Goal: Task Accomplishment & Management: Complete application form

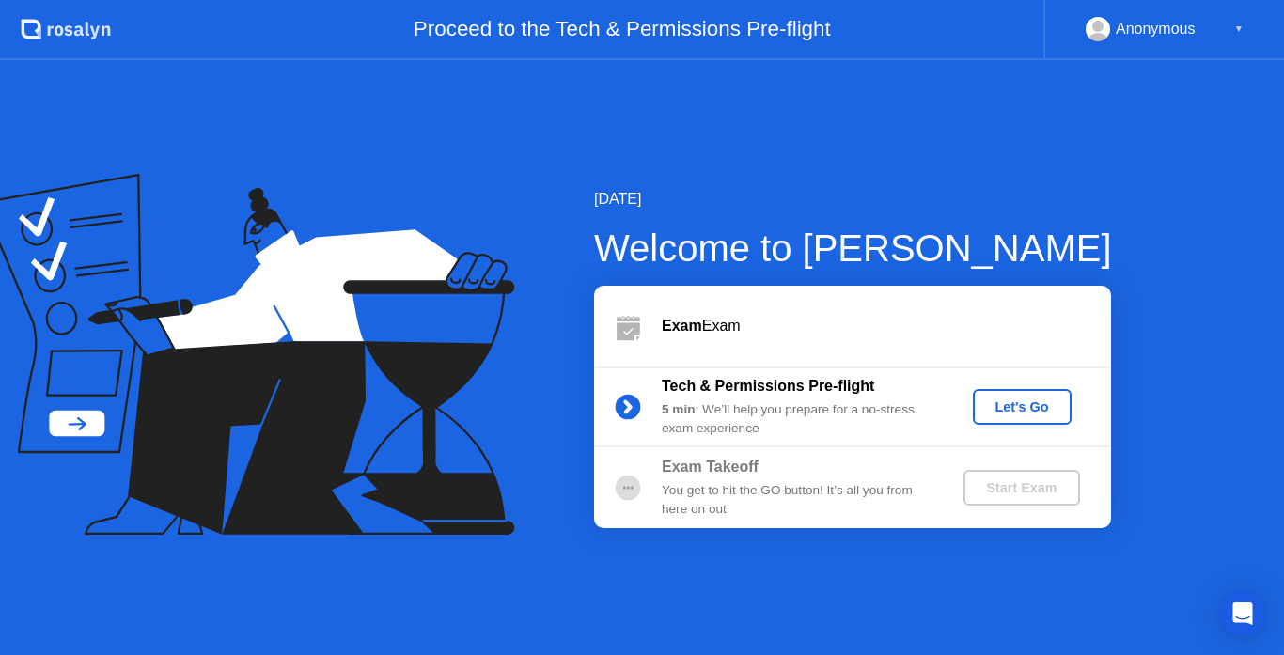
click at [1130, 171] on div "[DATE] Welcome to [PERSON_NAME] Exam Exam Tech & Permissions Pre-flight 5 min :…" at bounding box center [642, 357] width 1284 height 595
click at [1026, 421] on button "Let's Go" at bounding box center [1022, 407] width 99 height 36
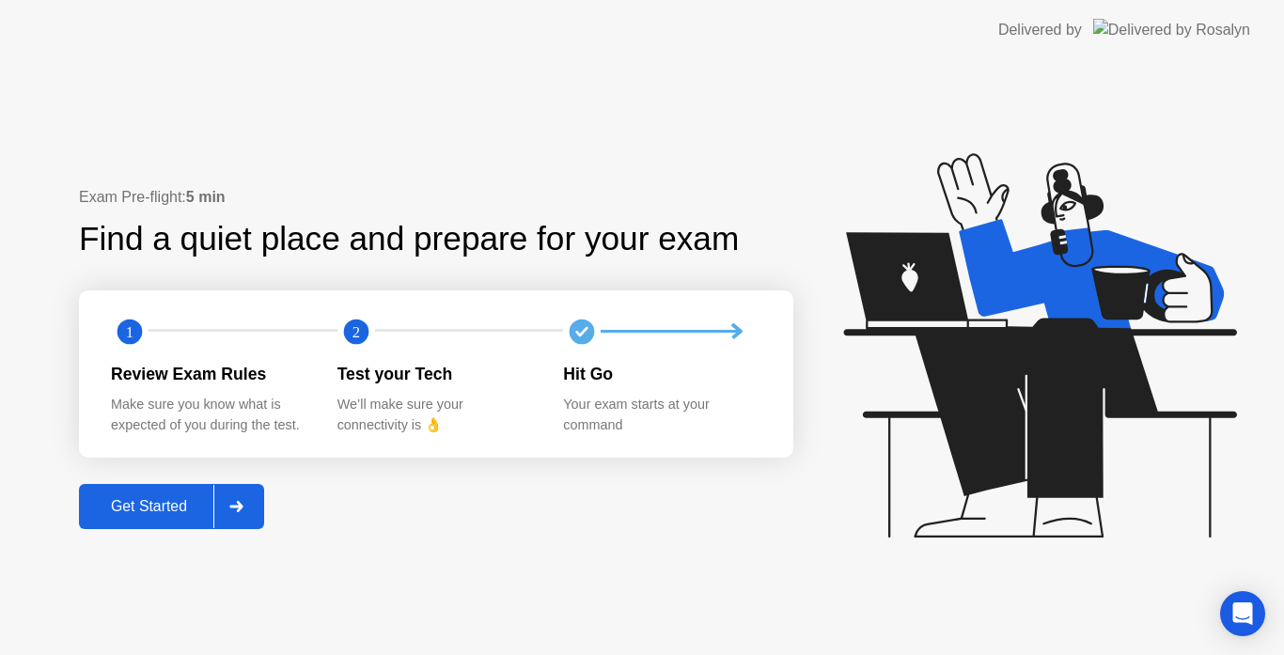
click at [236, 501] on icon at bounding box center [236, 506] width 14 height 11
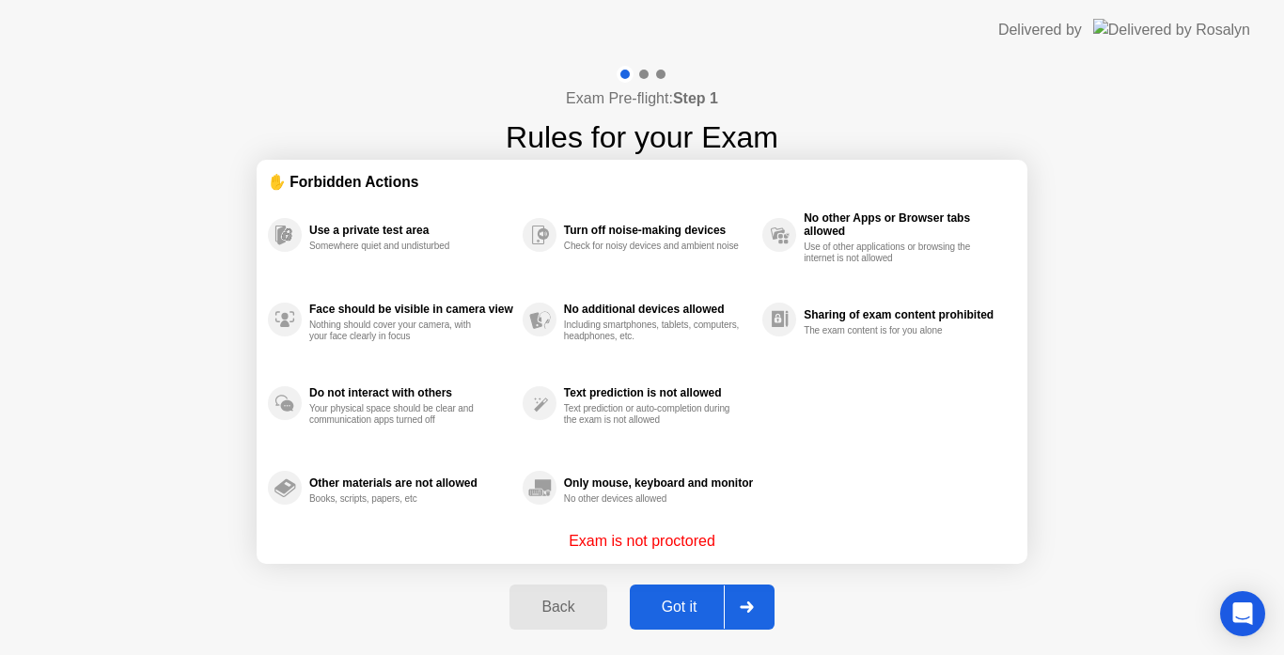
click at [748, 606] on icon at bounding box center [746, 607] width 13 height 11
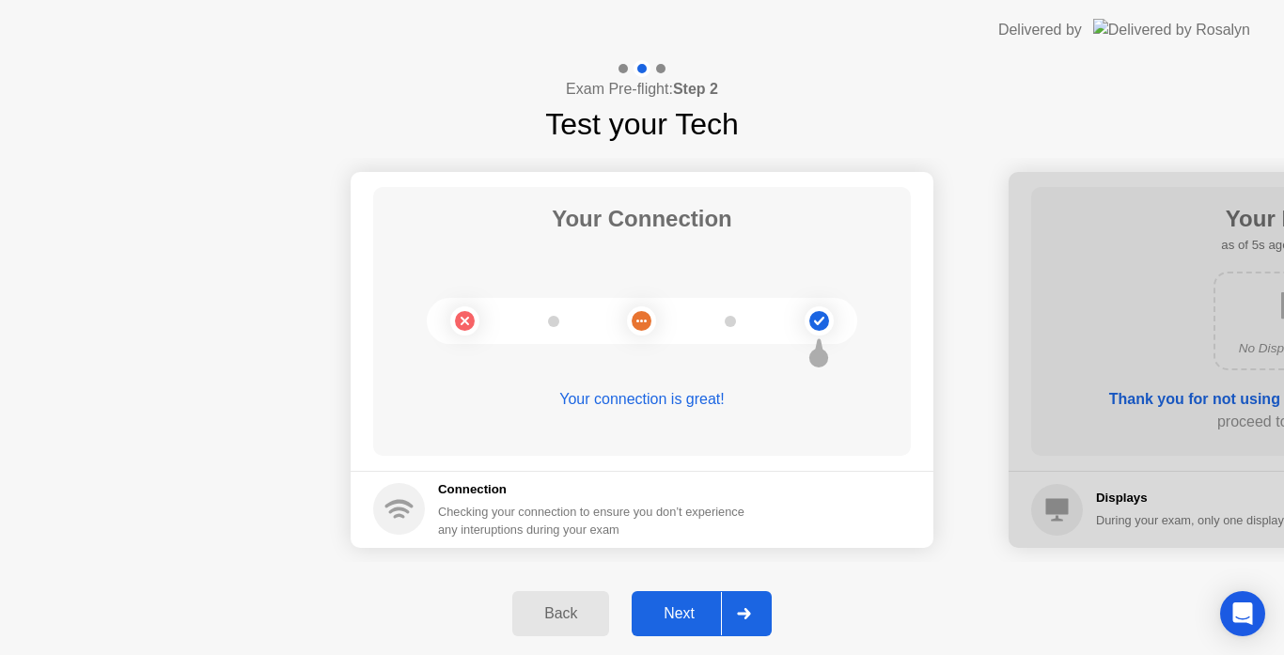
click at [748, 606] on div at bounding box center [743, 613] width 45 height 43
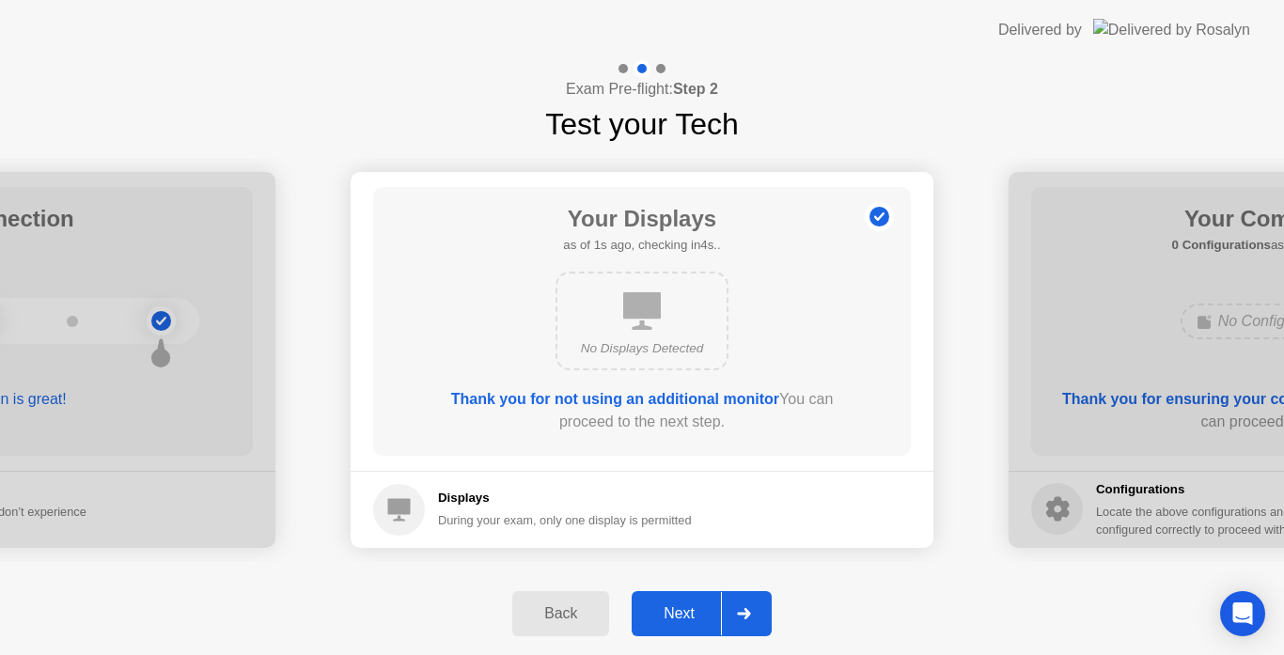
click at [748, 606] on div at bounding box center [743, 613] width 45 height 43
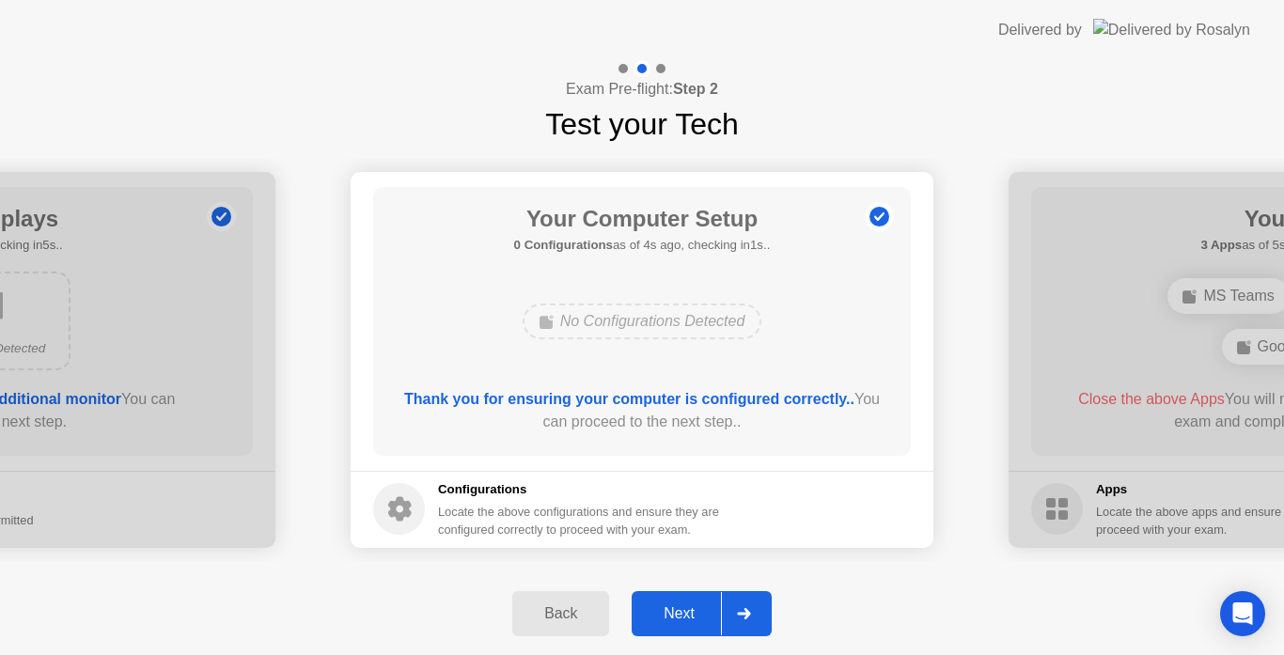
click at [748, 606] on div at bounding box center [743, 613] width 45 height 43
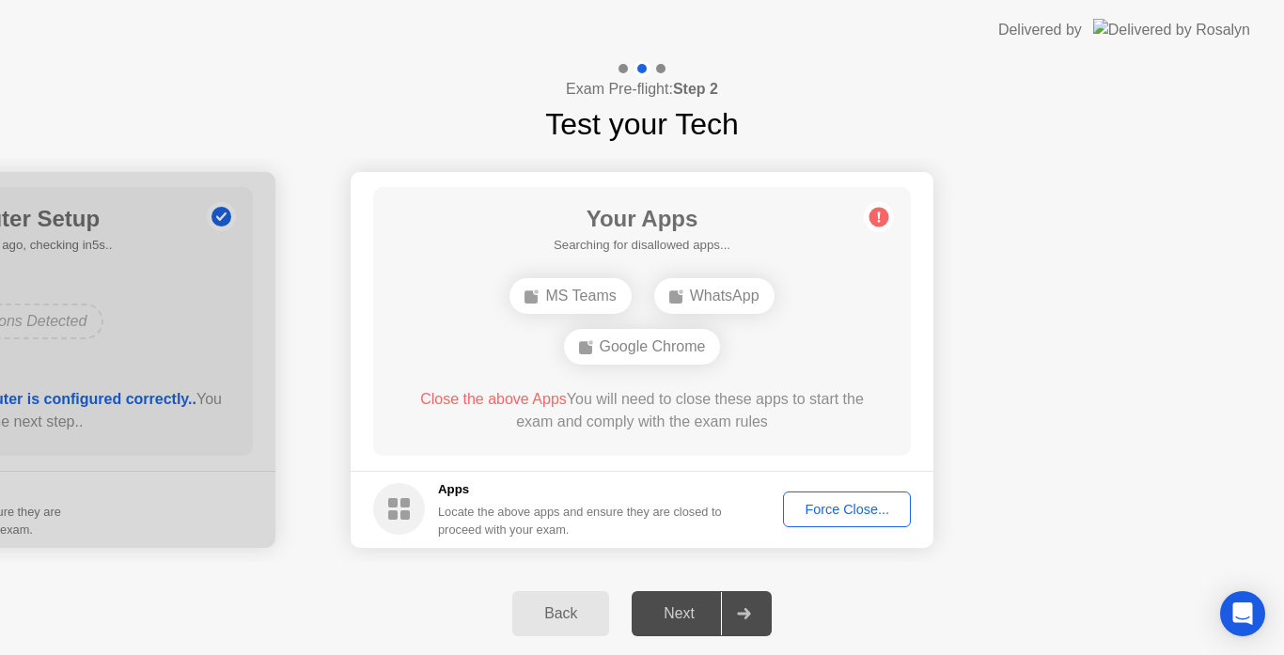
click at [870, 514] on div "Force Close..." at bounding box center [846, 509] width 115 height 15
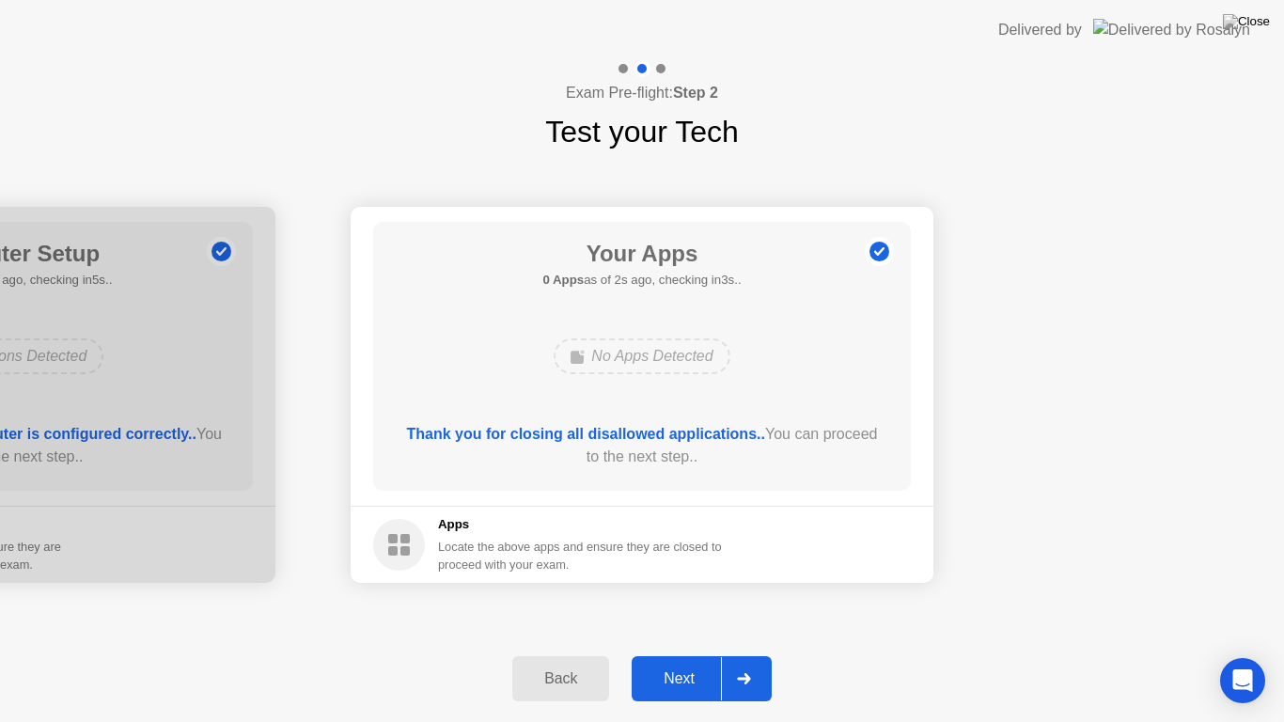
click at [742, 654] on div at bounding box center [743, 678] width 45 height 43
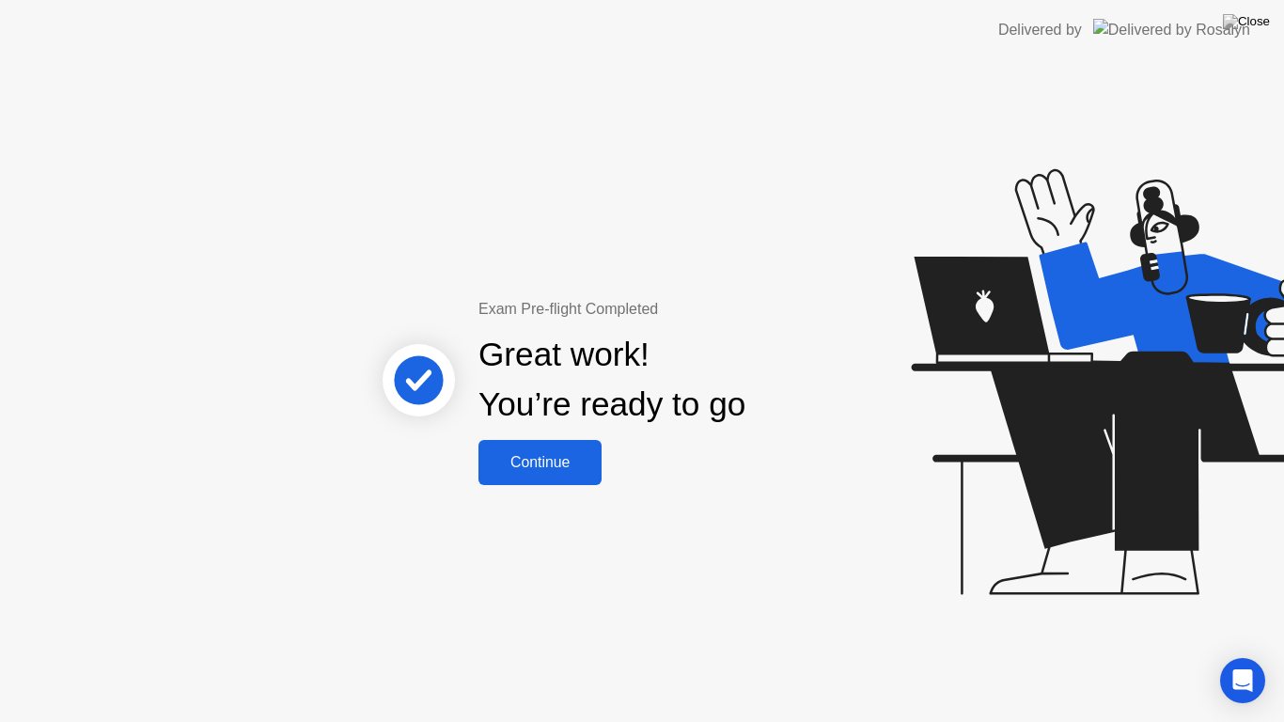
click at [596, 464] on div "Continue" at bounding box center [540, 462] width 112 height 17
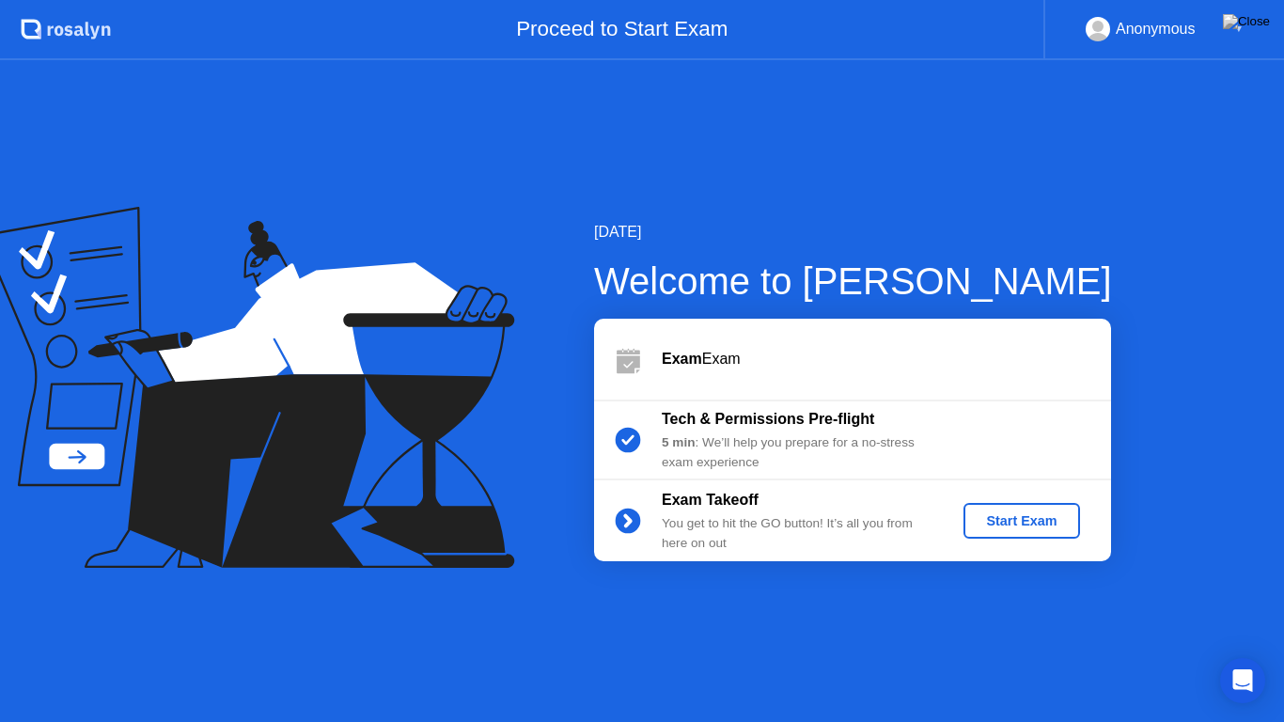
click at [1017, 525] on div "Start Exam" at bounding box center [1021, 520] width 101 height 15
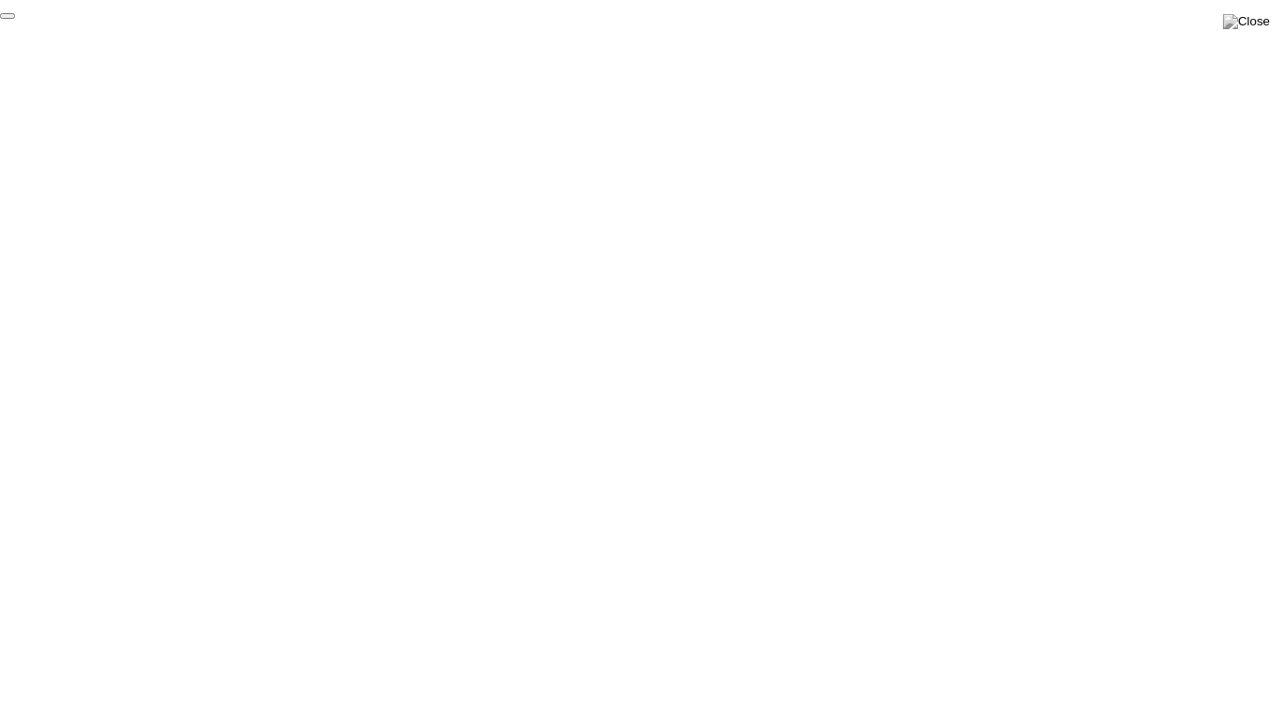
click div "End Proctoring Session"
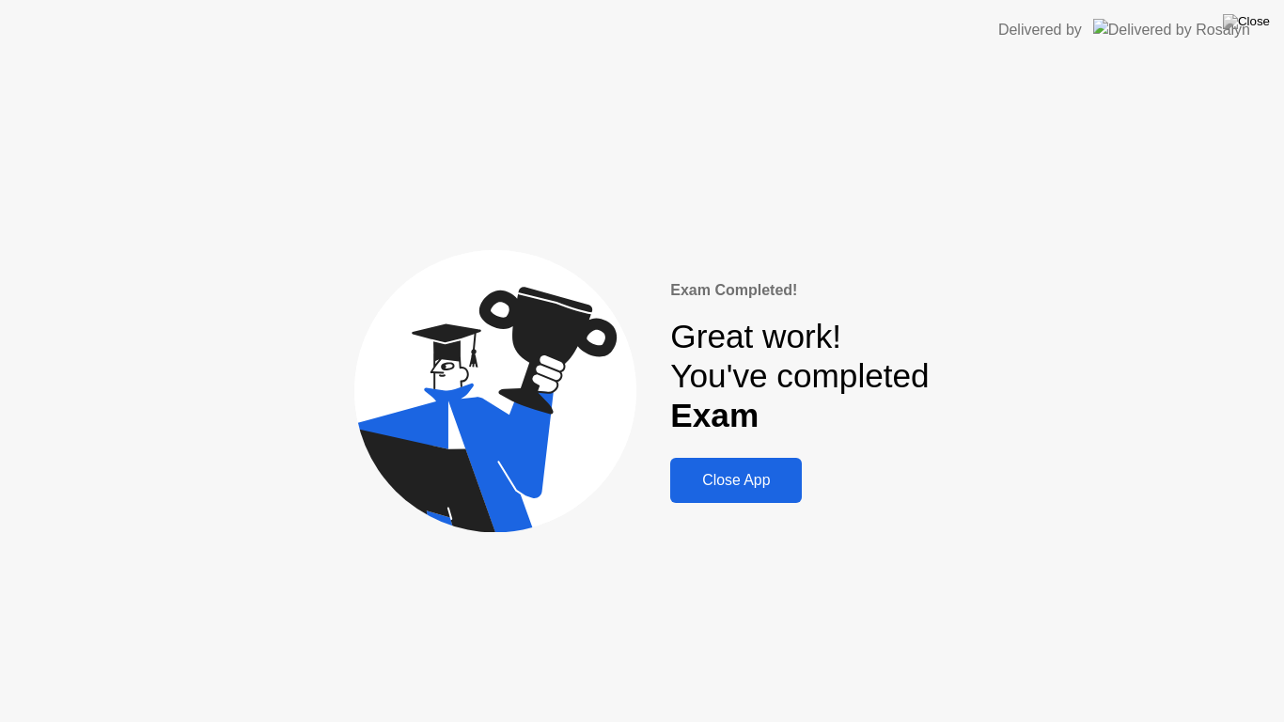
click at [768, 473] on div "Close App" at bounding box center [736, 480] width 120 height 17
